Goal: Communication & Community: Answer question/provide support

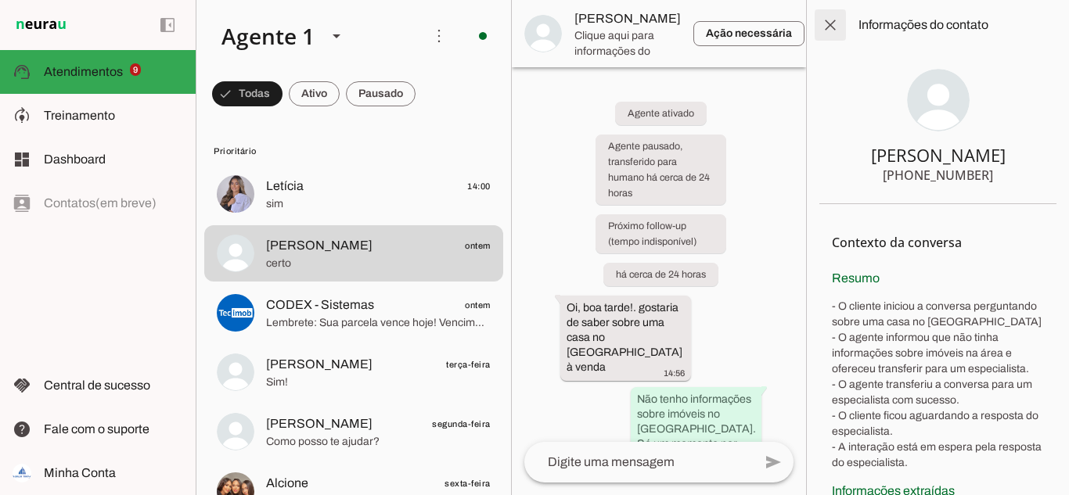
click at [830, 27] on span at bounding box center [831, 25] width 38 height 38
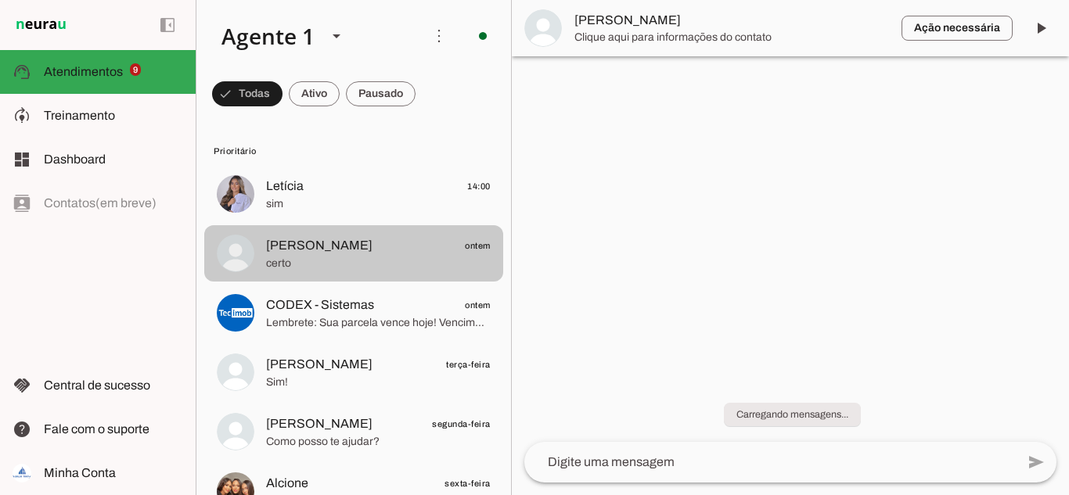
click at [283, 84] on span at bounding box center [247, 94] width 70 height 38
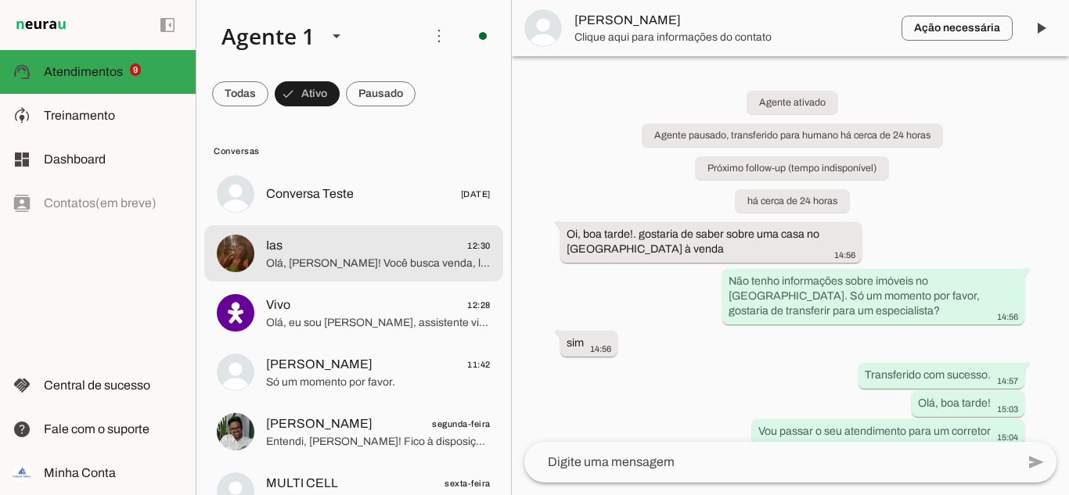
click at [310, 261] on span "Olá, [PERSON_NAME]! Você busca venda, locação, compra, regularização, avaliação…" at bounding box center [378, 264] width 225 height 16
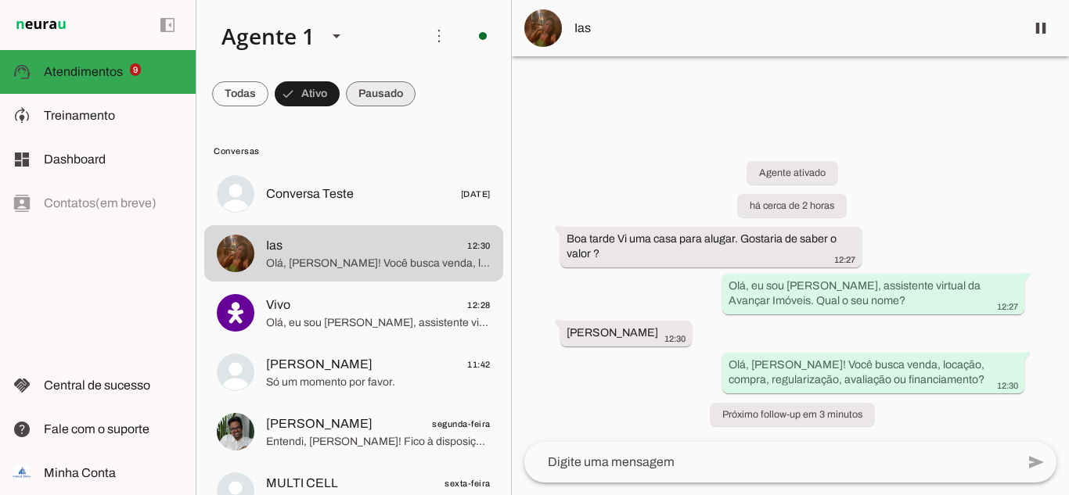
click at [268, 95] on span at bounding box center [240, 94] width 56 height 38
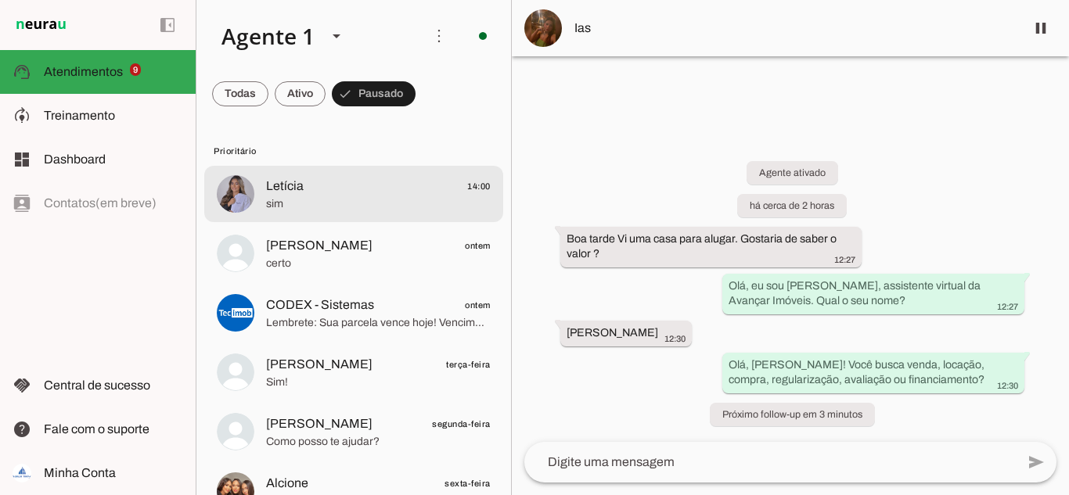
click at [301, 196] on span "sim" at bounding box center [378, 204] width 225 height 16
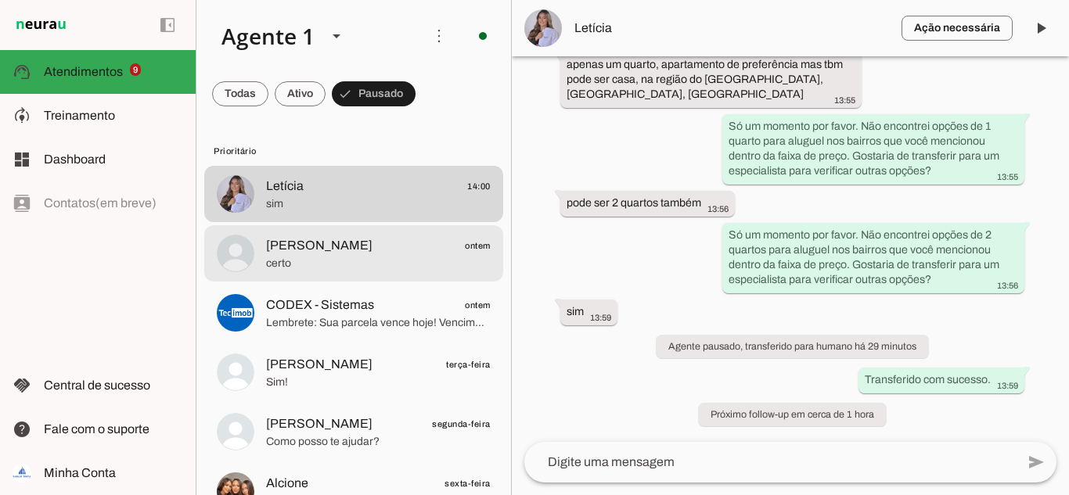
click at [301, 256] on span "certo" at bounding box center [378, 264] width 225 height 16
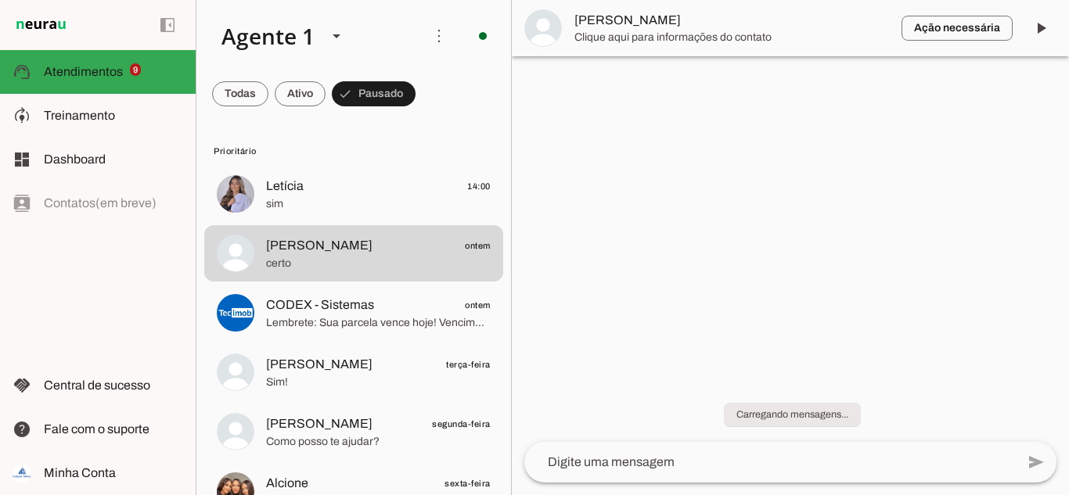
click at [624, 20] on span "[PERSON_NAME]" at bounding box center [731, 20] width 315 height 19
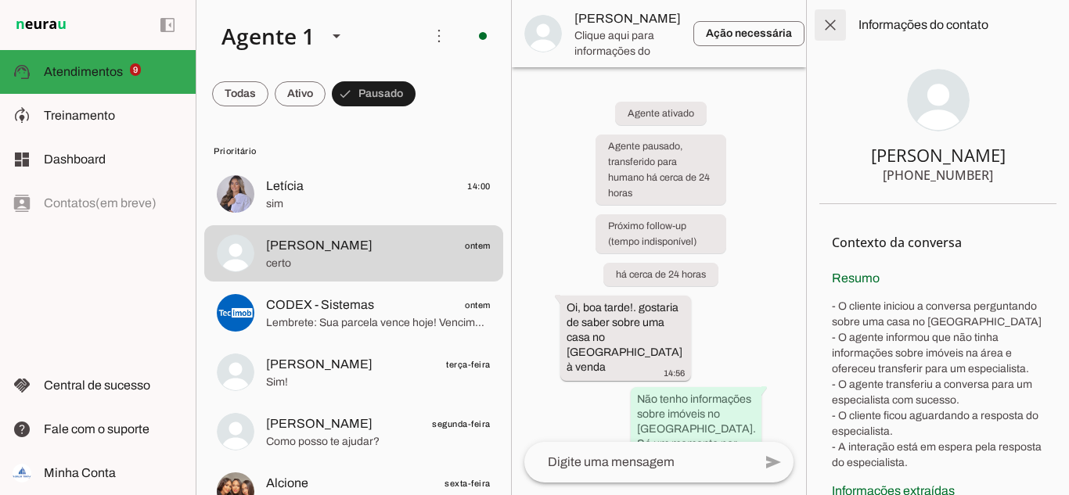
click at [821, 26] on span at bounding box center [831, 25] width 38 height 38
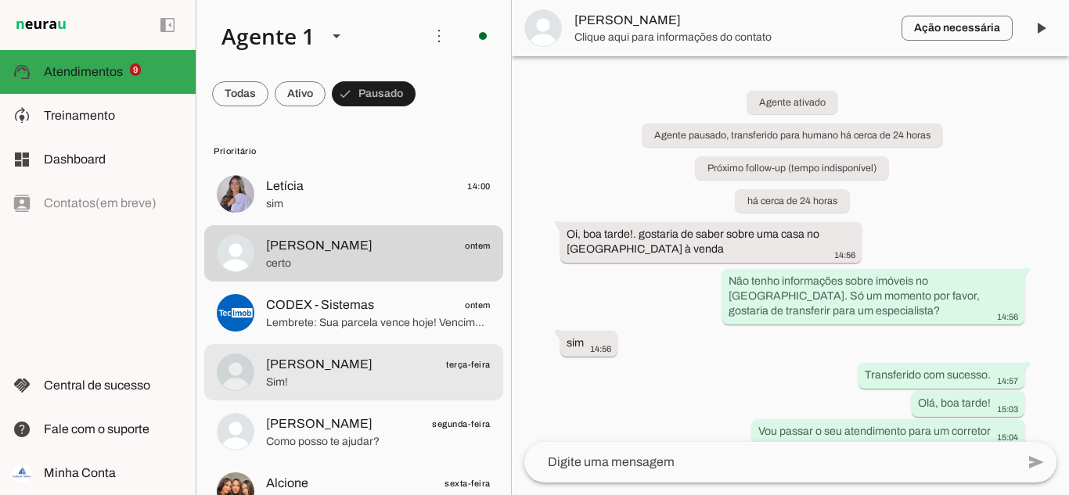
click at [329, 366] on span "[PERSON_NAME]" at bounding box center [319, 364] width 106 height 19
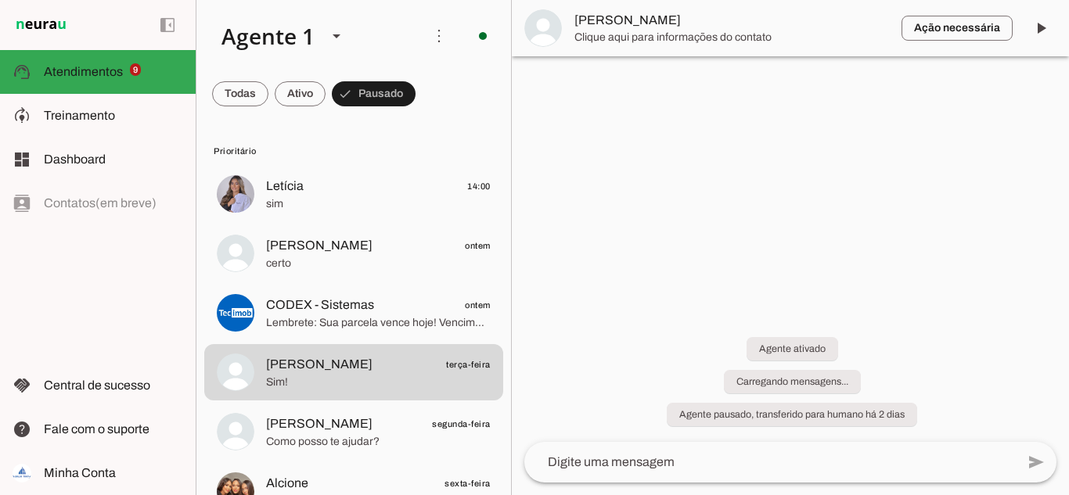
click at [641, 32] on span "Clique aqui para informações do contato" at bounding box center [731, 38] width 315 height 16
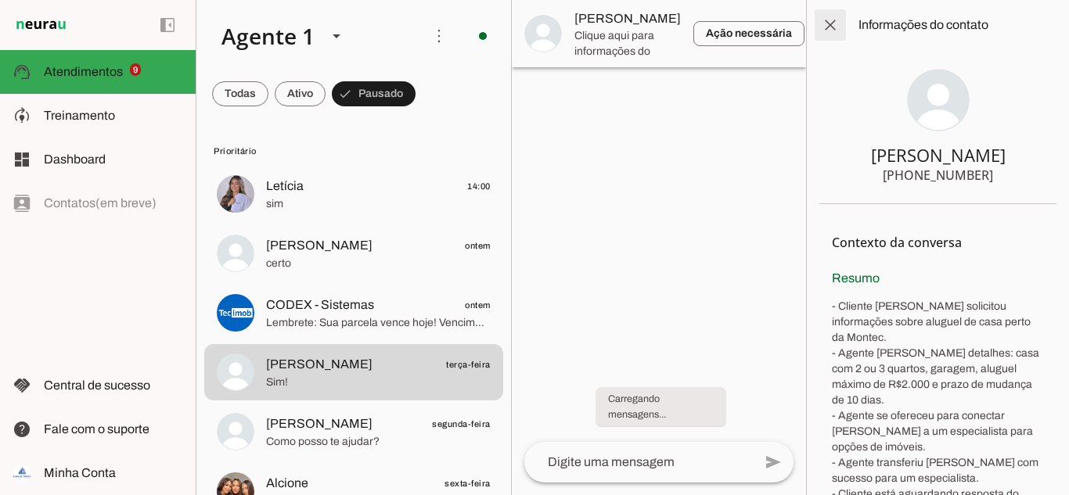
click at [822, 30] on span at bounding box center [831, 25] width 38 height 38
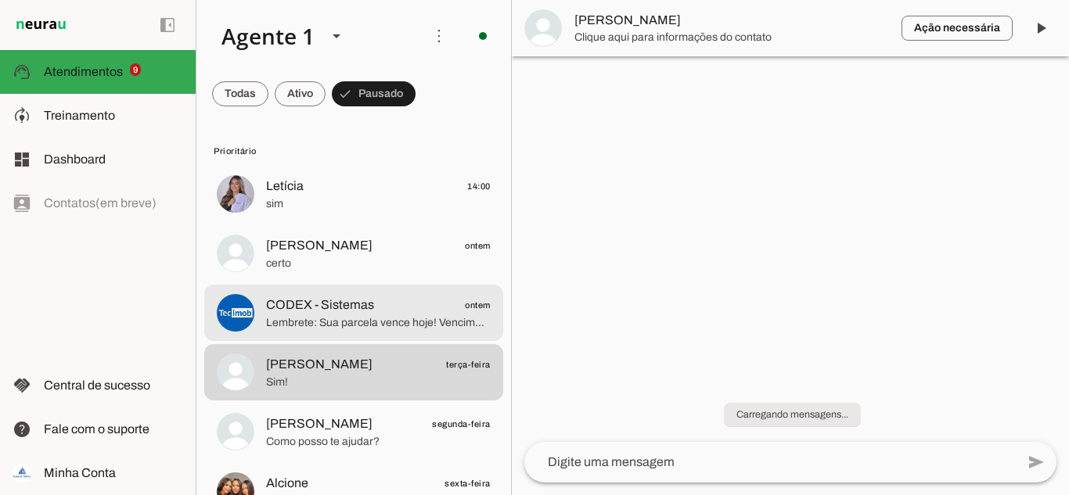
scroll to position [157, 0]
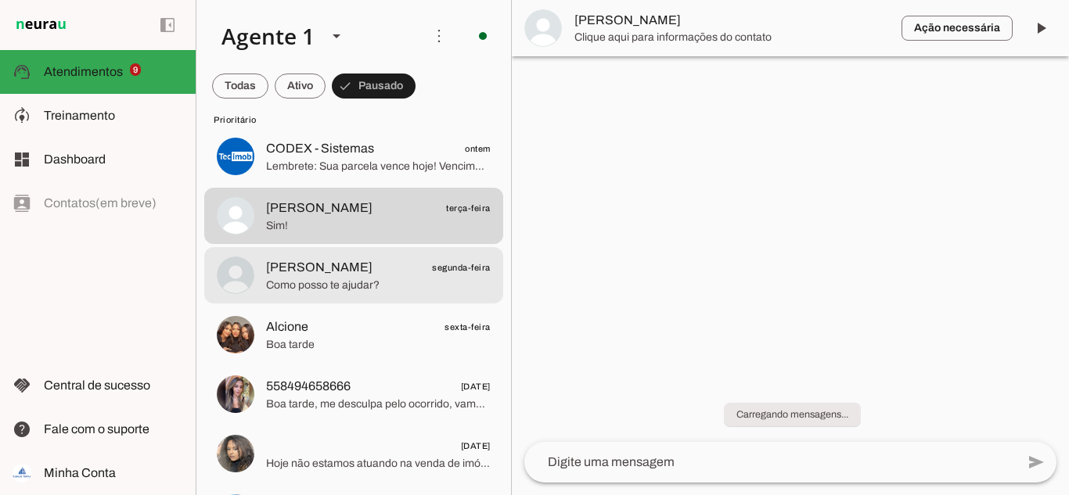
click at [314, 274] on span "[PERSON_NAME] segunda-feira" at bounding box center [378, 268] width 225 height 20
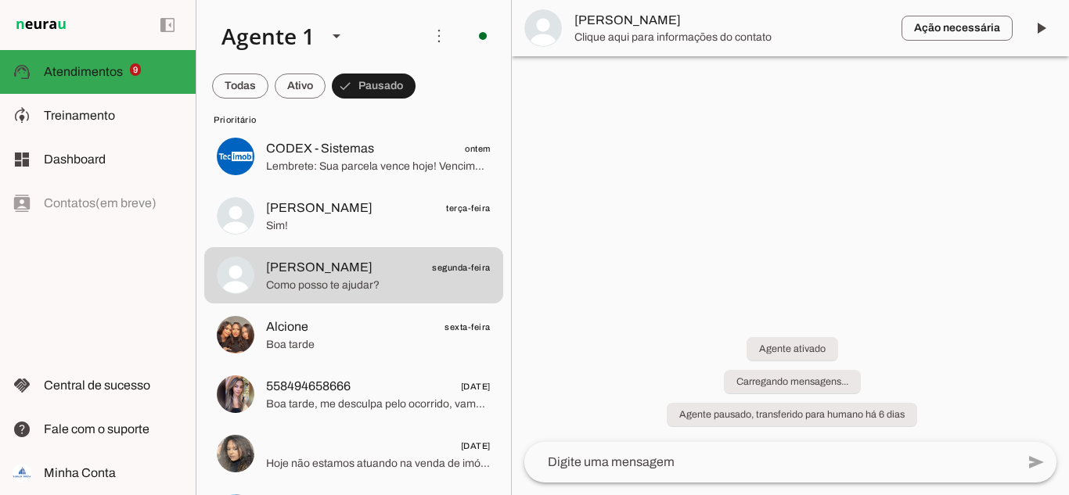
click at [604, 21] on span "[PERSON_NAME]" at bounding box center [731, 20] width 315 height 19
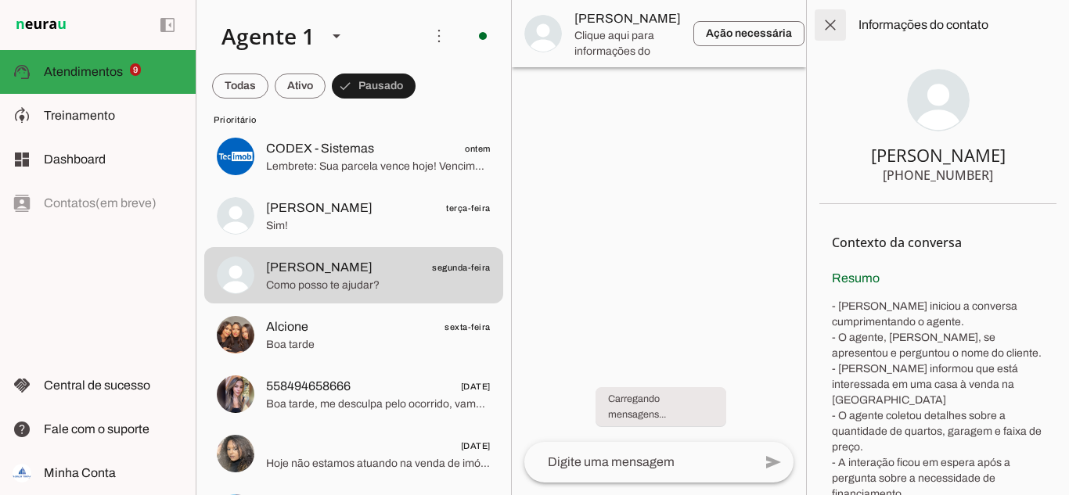
click at [823, 24] on span at bounding box center [831, 25] width 38 height 38
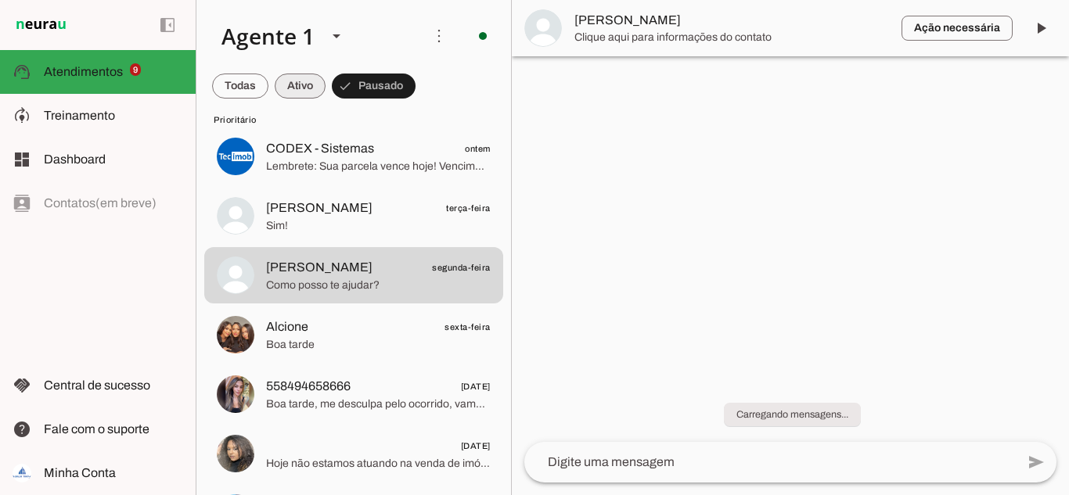
click at [268, 89] on span at bounding box center [240, 86] width 56 height 38
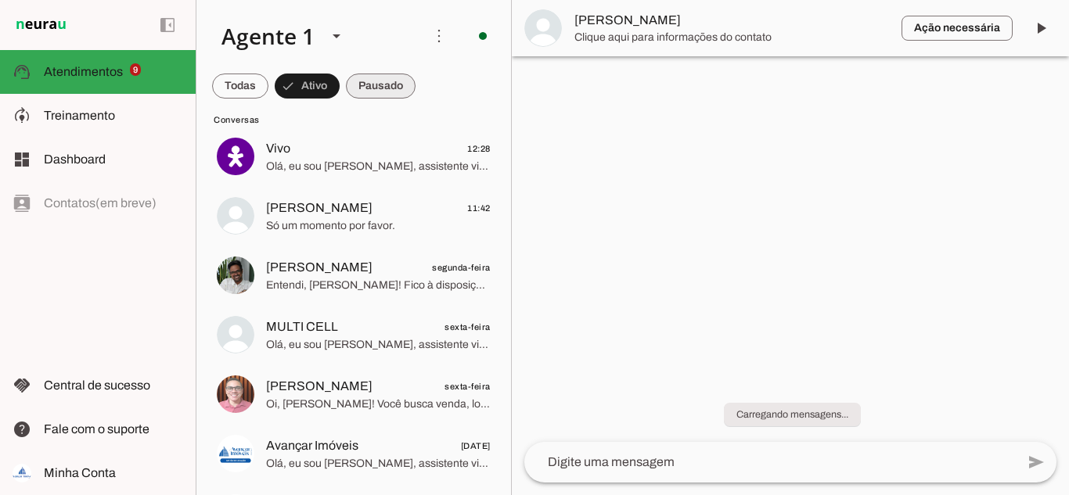
click at [268, 91] on span at bounding box center [240, 86] width 56 height 38
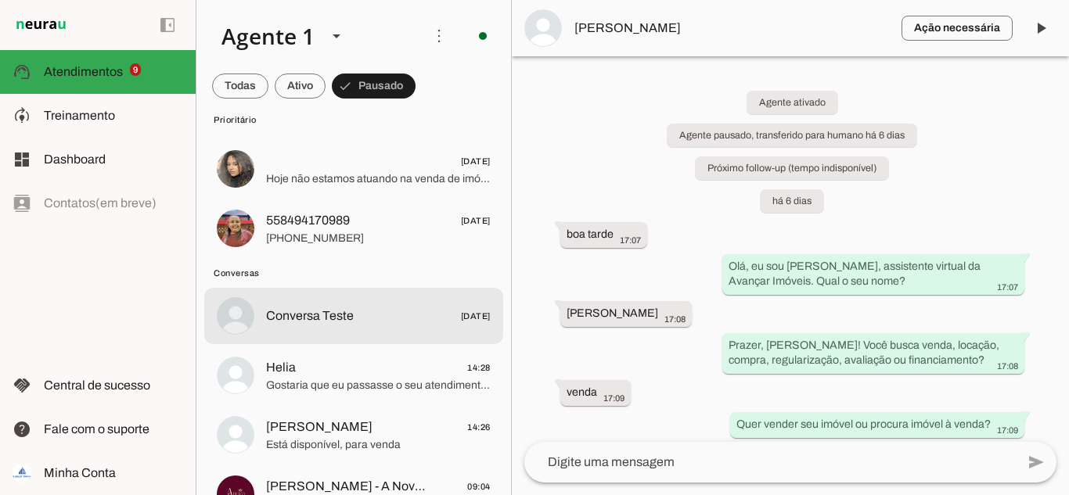
scroll to position [470, 0]
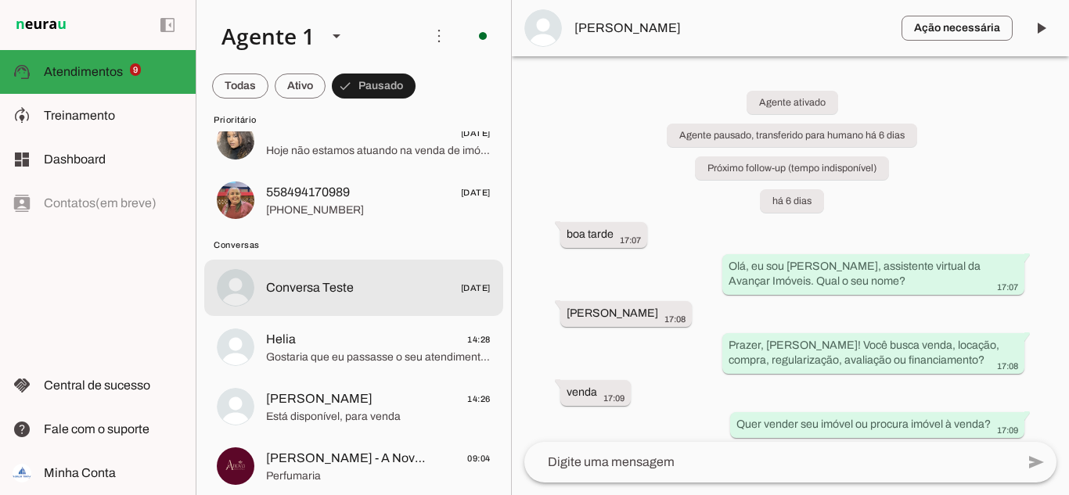
click at [342, 290] on span "Conversa Teste" at bounding box center [310, 288] width 88 height 19
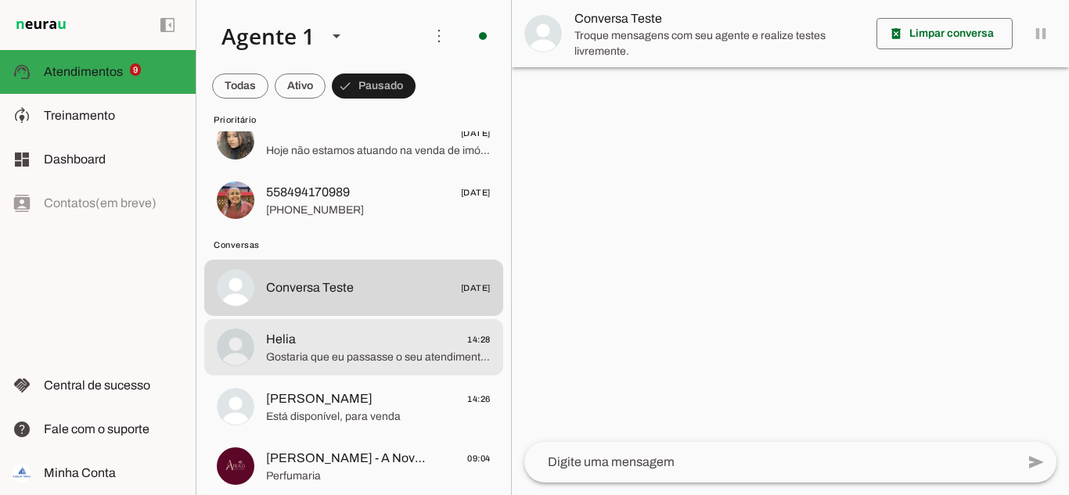
click at [354, 339] on span "Helia 14:28" at bounding box center [378, 340] width 225 height 20
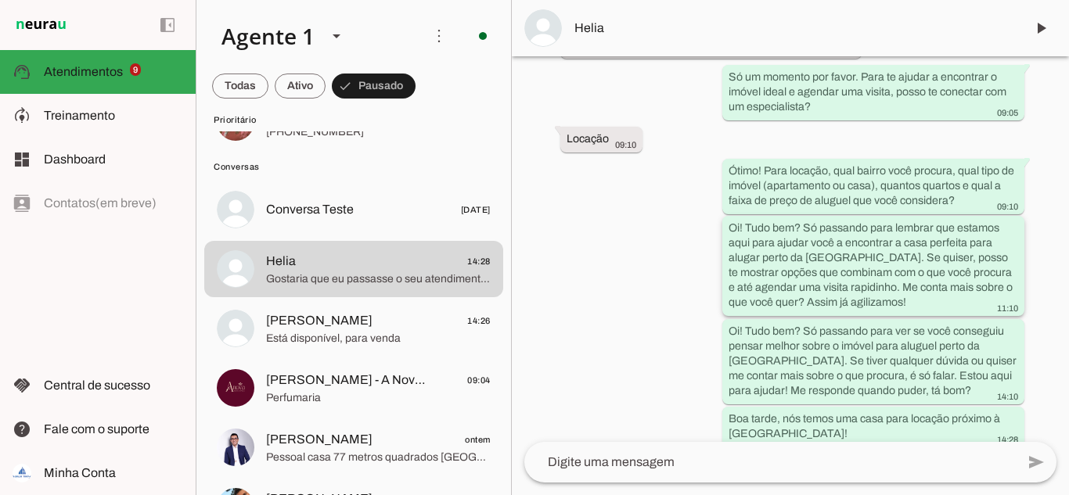
scroll to position [453, 0]
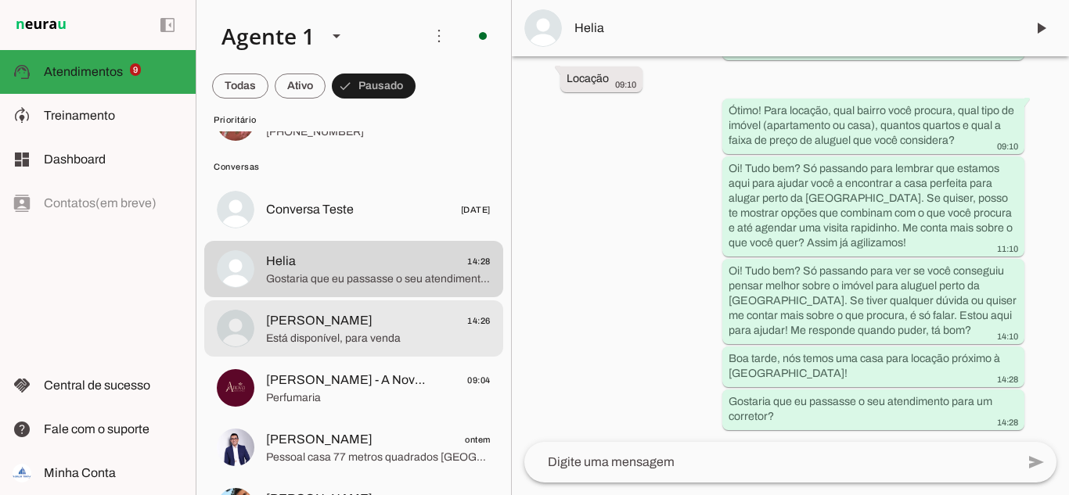
click at [331, 325] on span "[PERSON_NAME] 14:26" at bounding box center [378, 321] width 225 height 20
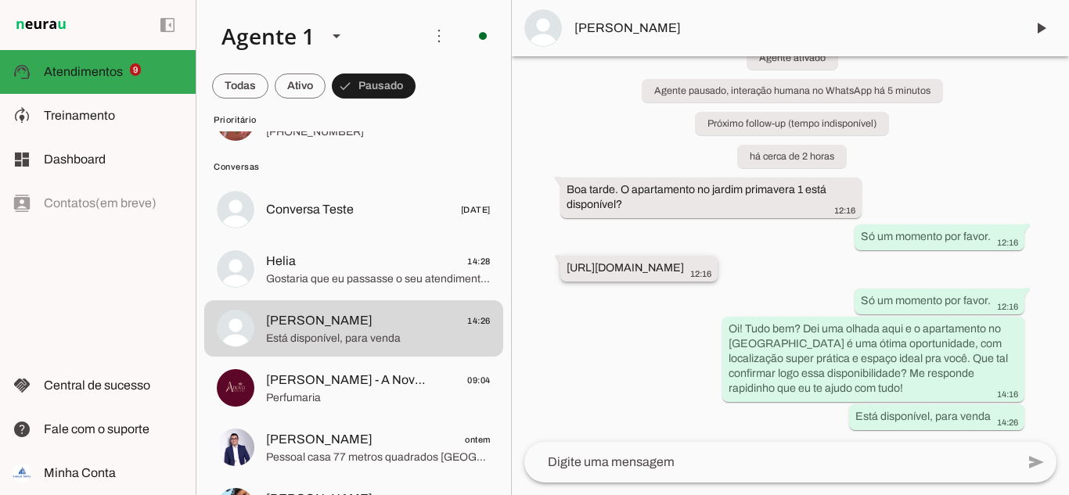
scroll to position [105, 0]
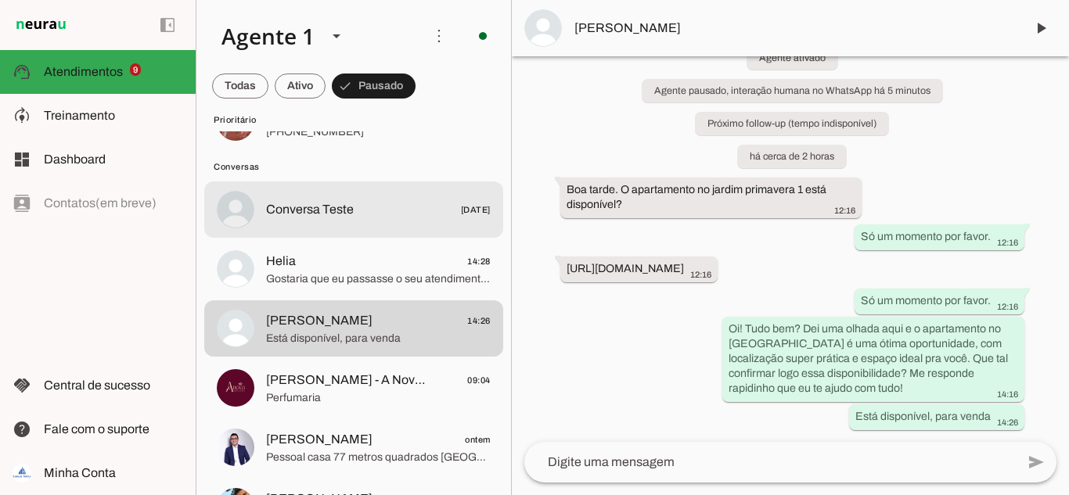
click at [322, 211] on span "Conversa Teste" at bounding box center [310, 209] width 88 height 19
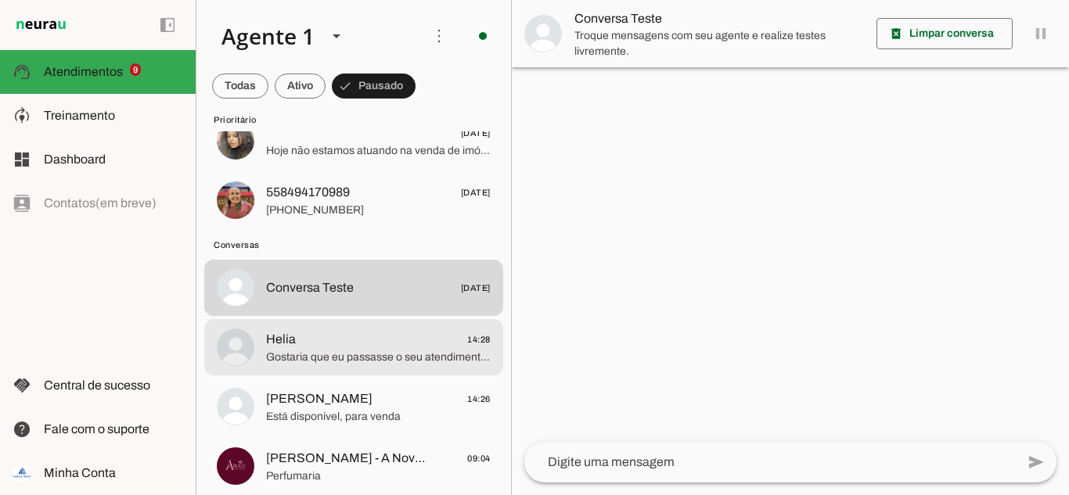
scroll to position [78, 0]
